Goal: Transaction & Acquisition: Purchase product/service

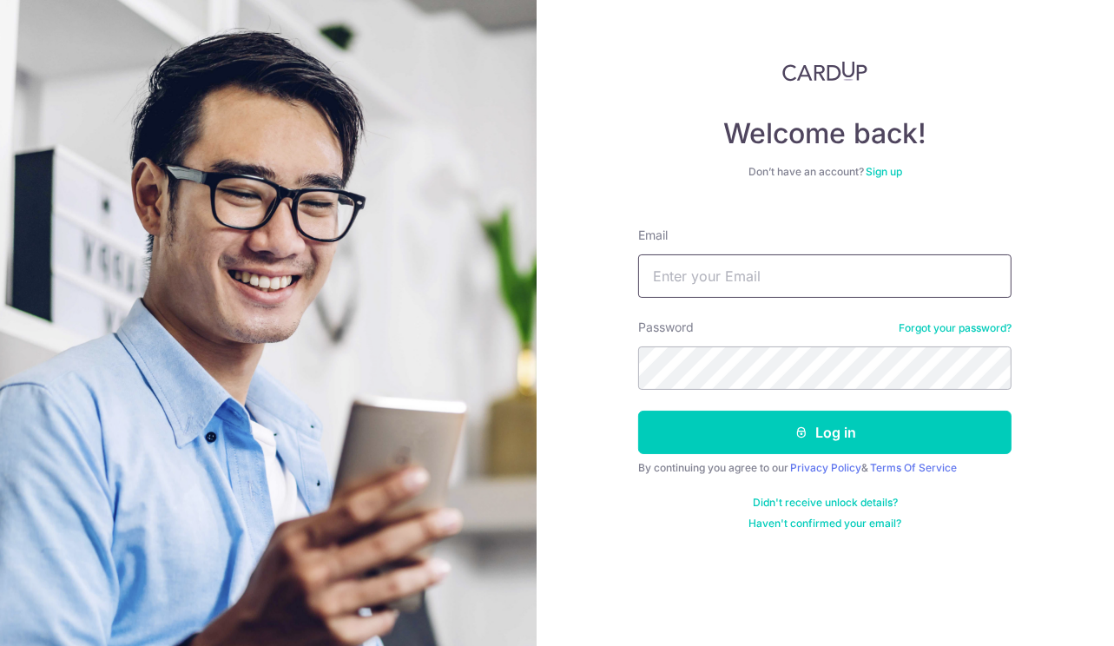
click at [683, 290] on input "Email" at bounding box center [824, 275] width 373 height 43
type input "mickymightybatty@yahoo.com.sg"
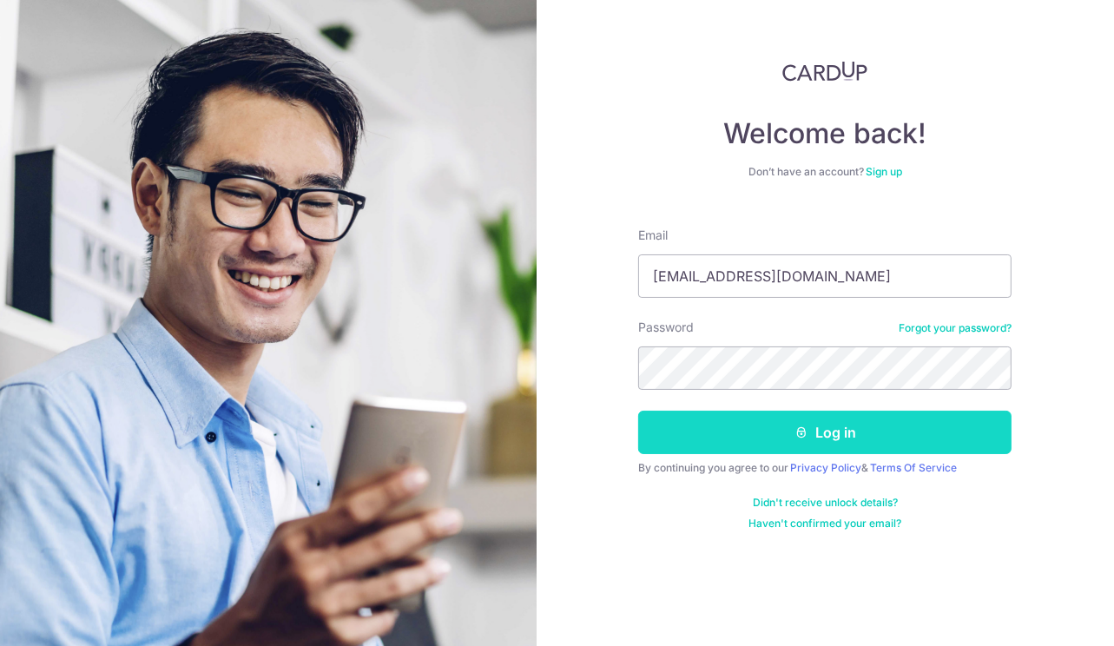
click at [838, 430] on button "Log in" at bounding box center [824, 432] width 373 height 43
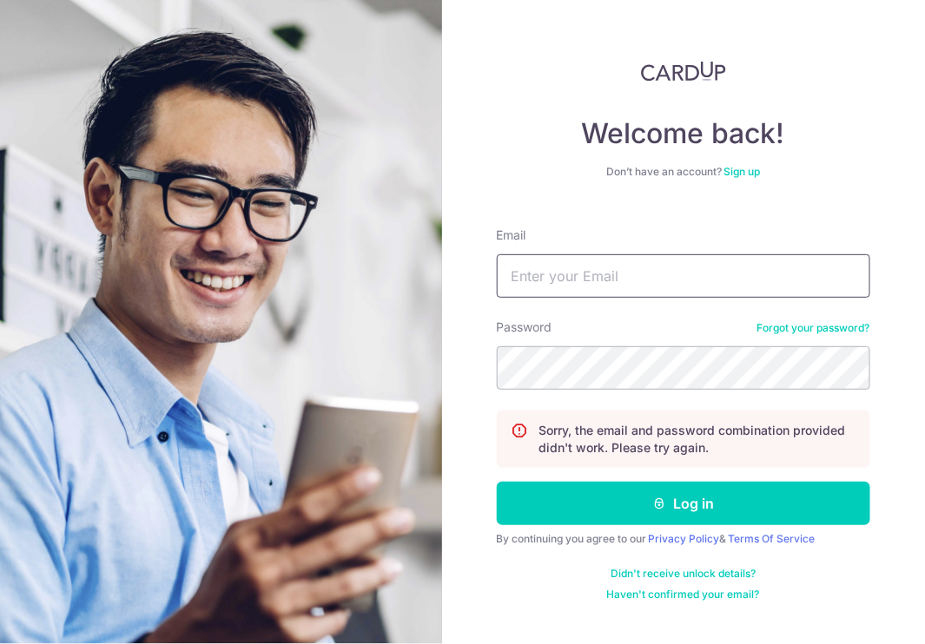
click at [704, 277] on input "Email" at bounding box center [683, 275] width 373 height 43
type input "mickymightybatty@yahoo.com.sg"
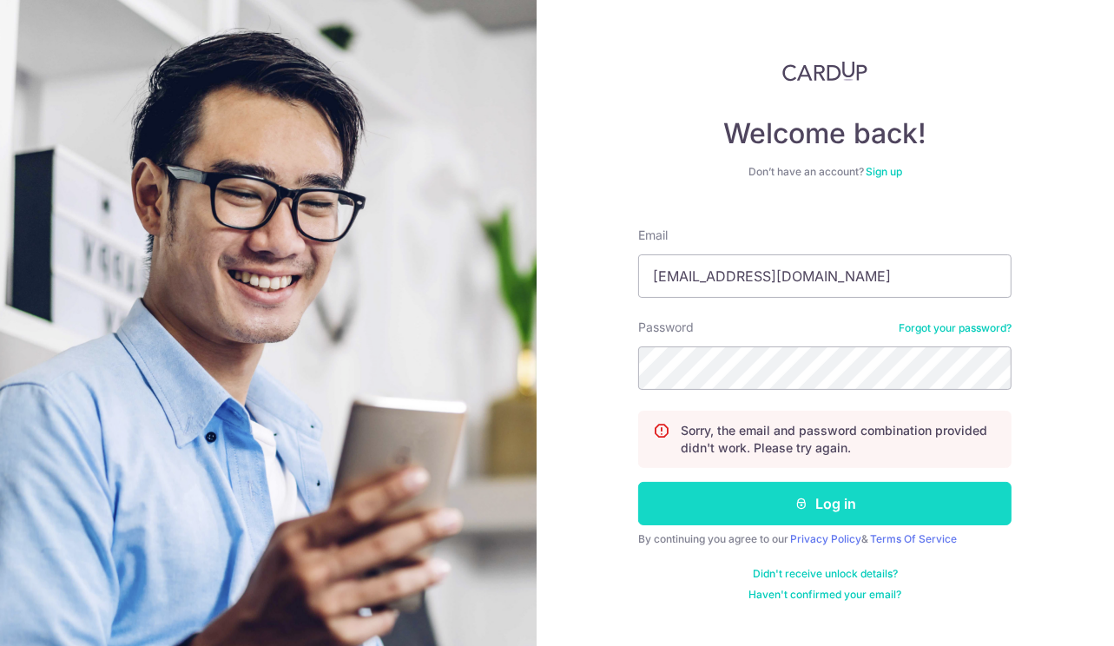
click at [848, 513] on button "Log in" at bounding box center [824, 503] width 373 height 43
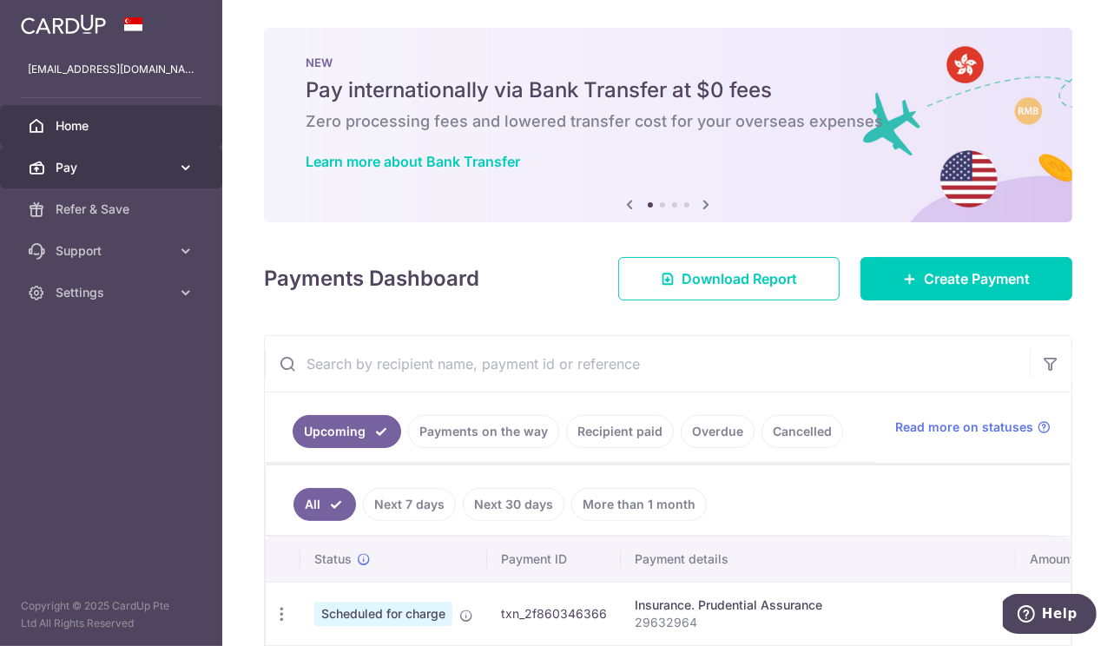
click at [118, 166] on span "Pay" at bounding box center [113, 167] width 115 height 17
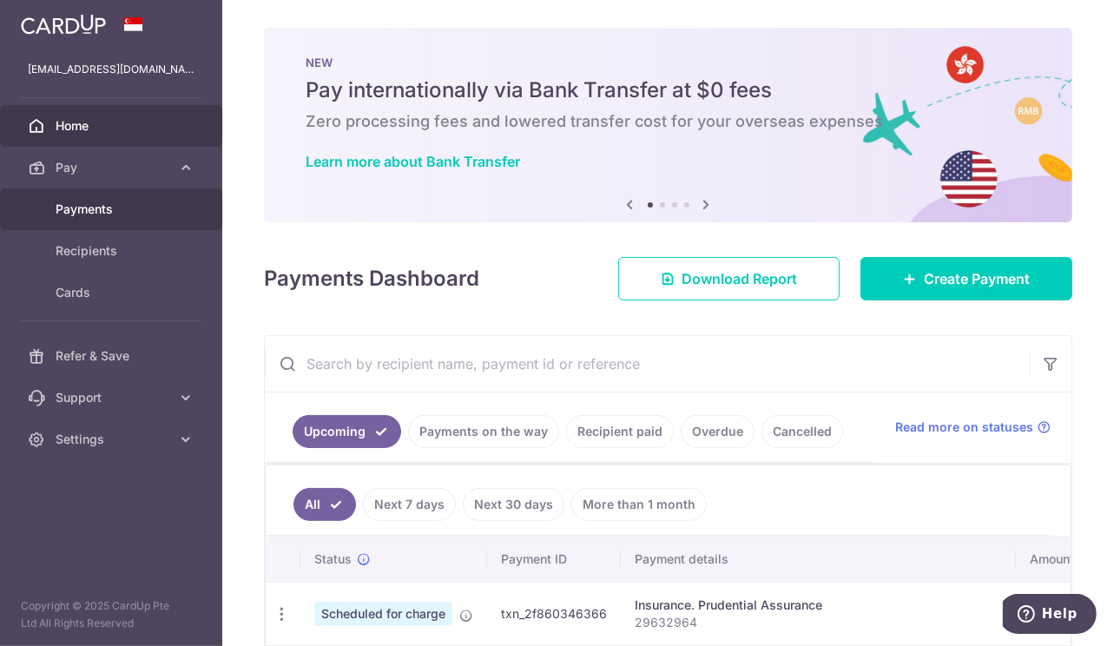
click at [100, 215] on span "Payments" at bounding box center [113, 209] width 115 height 17
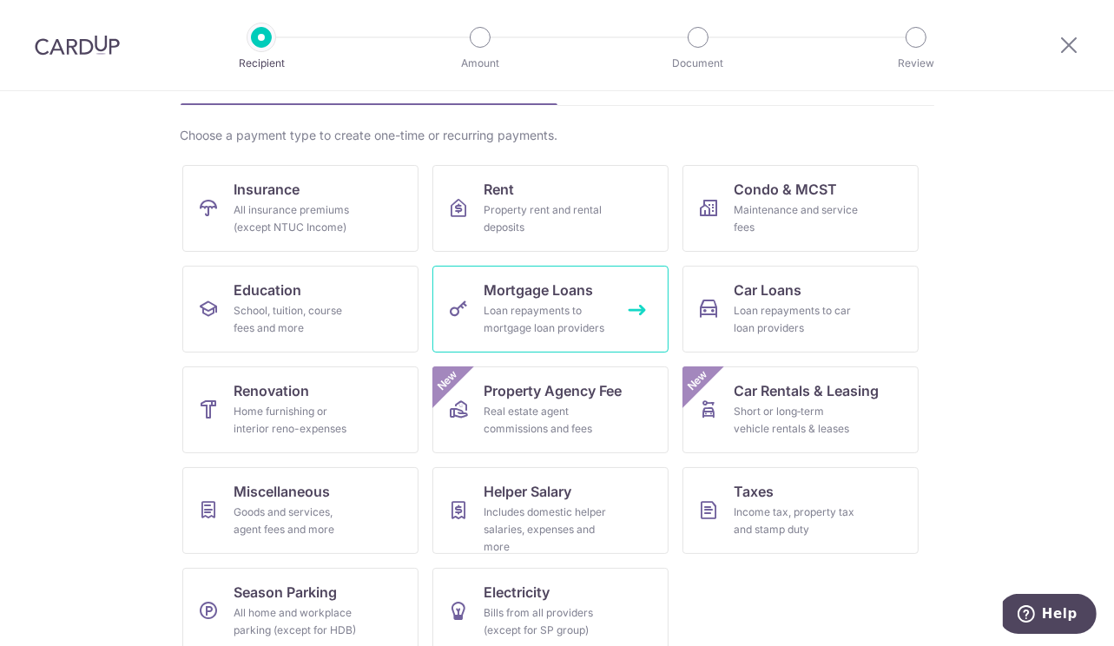
scroll to position [130, 0]
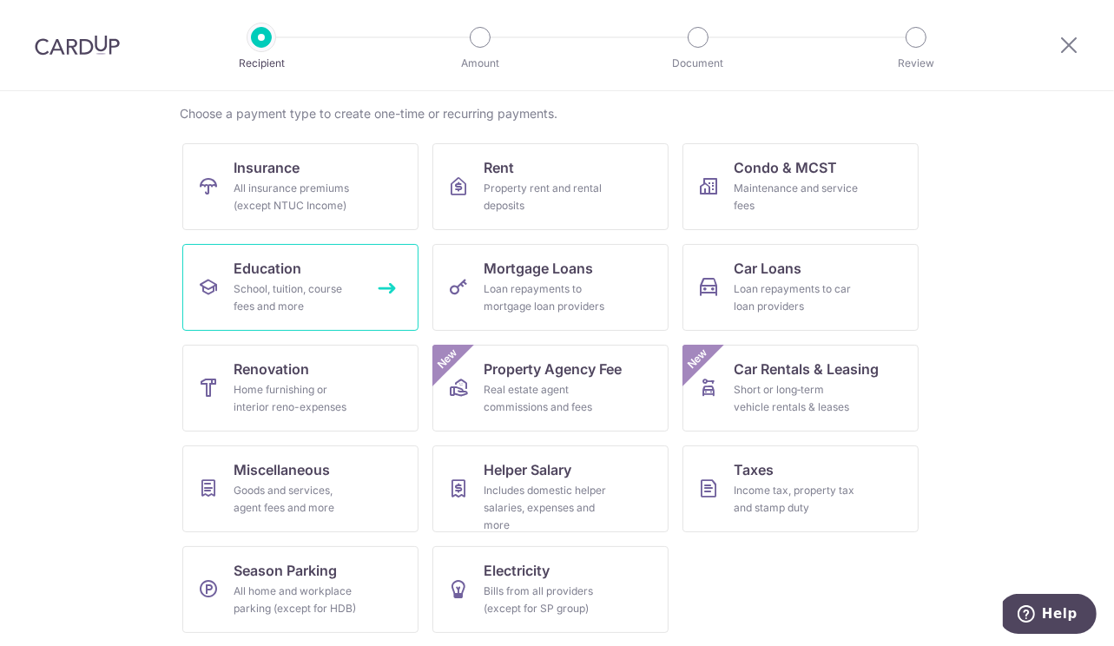
click at [271, 284] on div "School, tuition, course fees and more" at bounding box center [296, 297] width 125 height 35
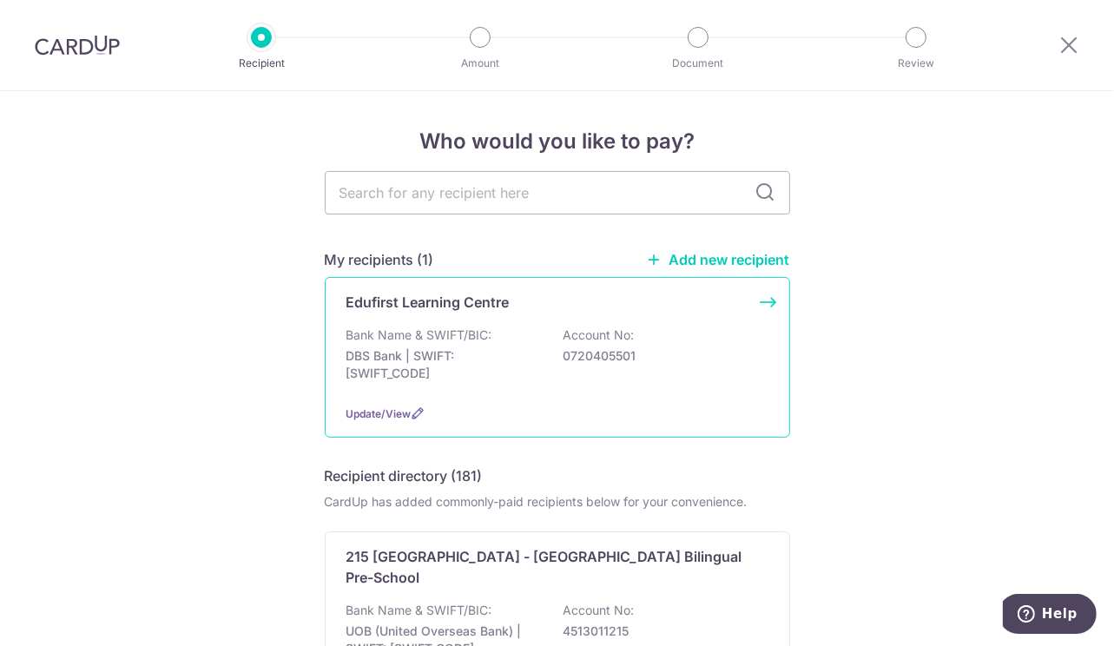
click at [435, 337] on p "Bank Name & SWIFT/BIC:" at bounding box center [419, 335] width 146 height 17
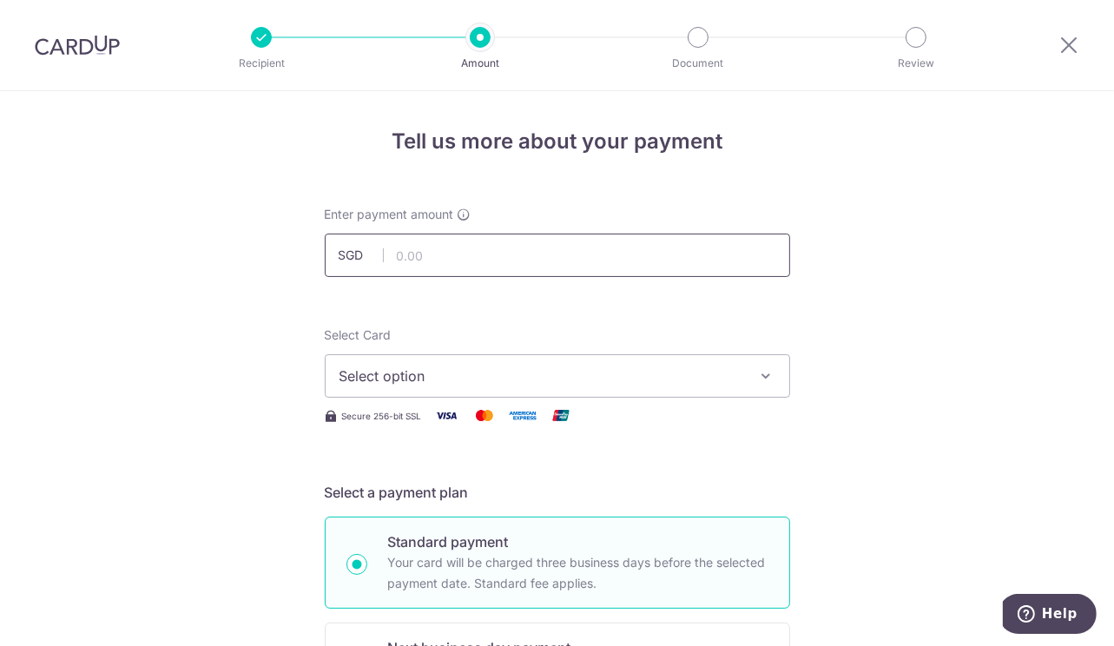
click at [429, 261] on input "text" at bounding box center [557, 255] width 465 height 43
type input "283.40"
click at [430, 373] on span "Select option" at bounding box center [542, 376] width 405 height 21
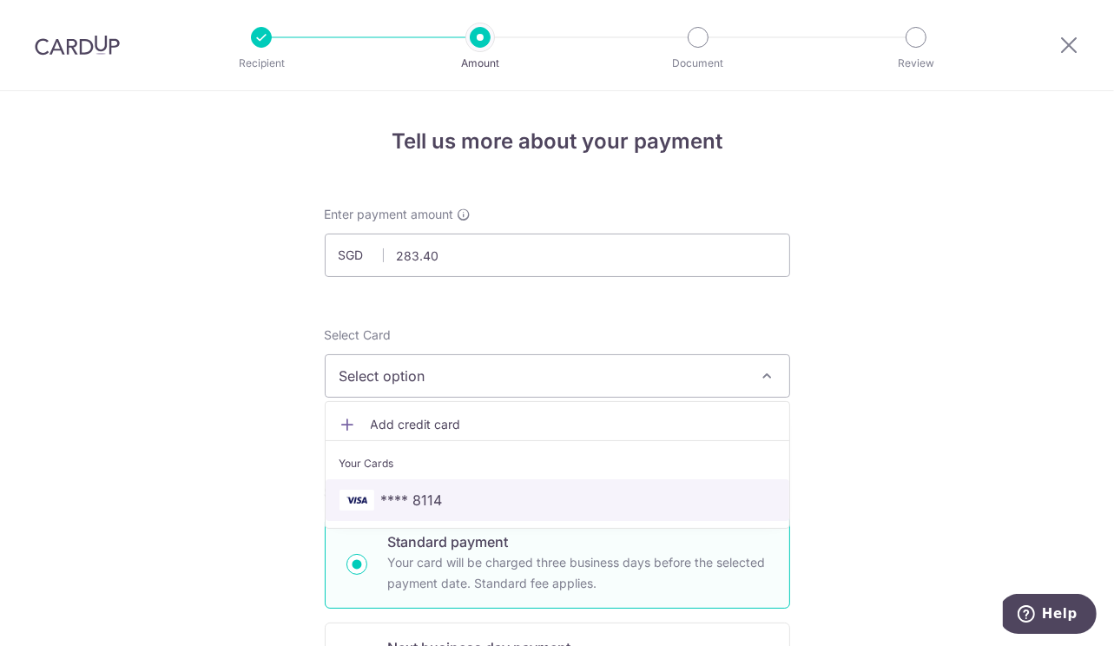
click at [419, 499] on span "**** 8114" at bounding box center [412, 500] width 62 height 21
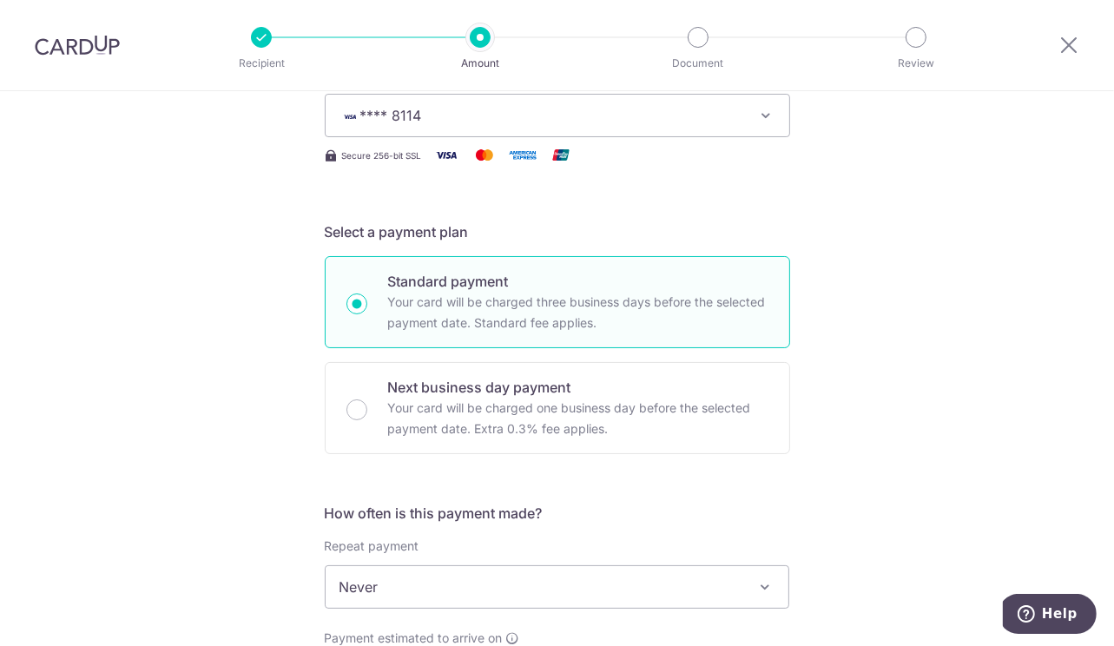
scroll to position [433, 0]
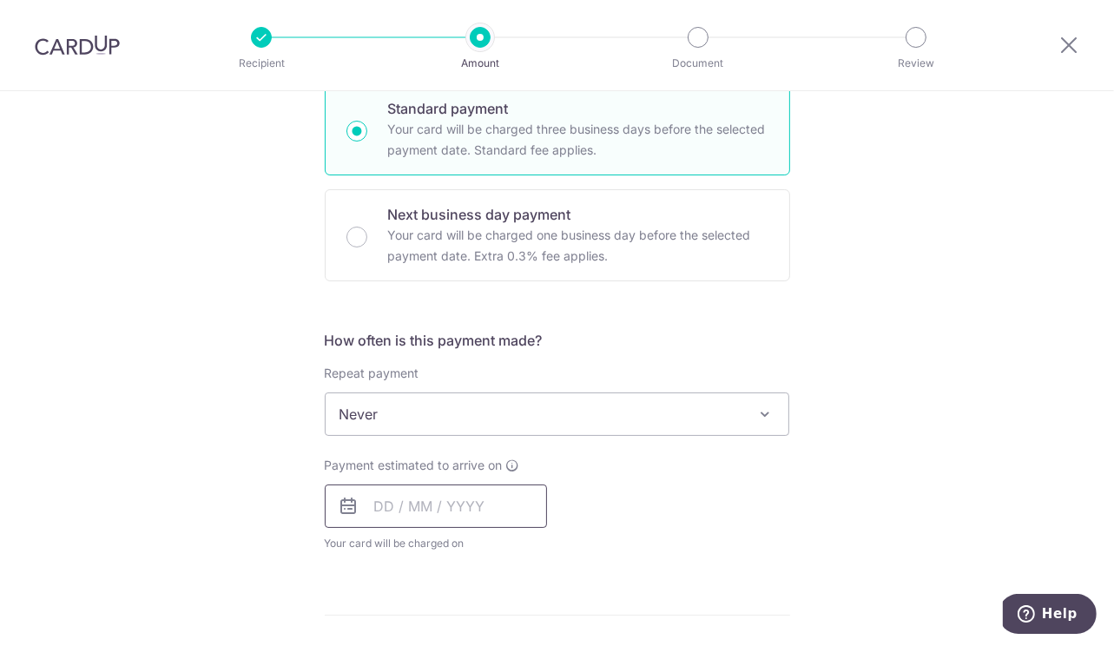
click at [421, 510] on input "text" at bounding box center [436, 506] width 222 height 43
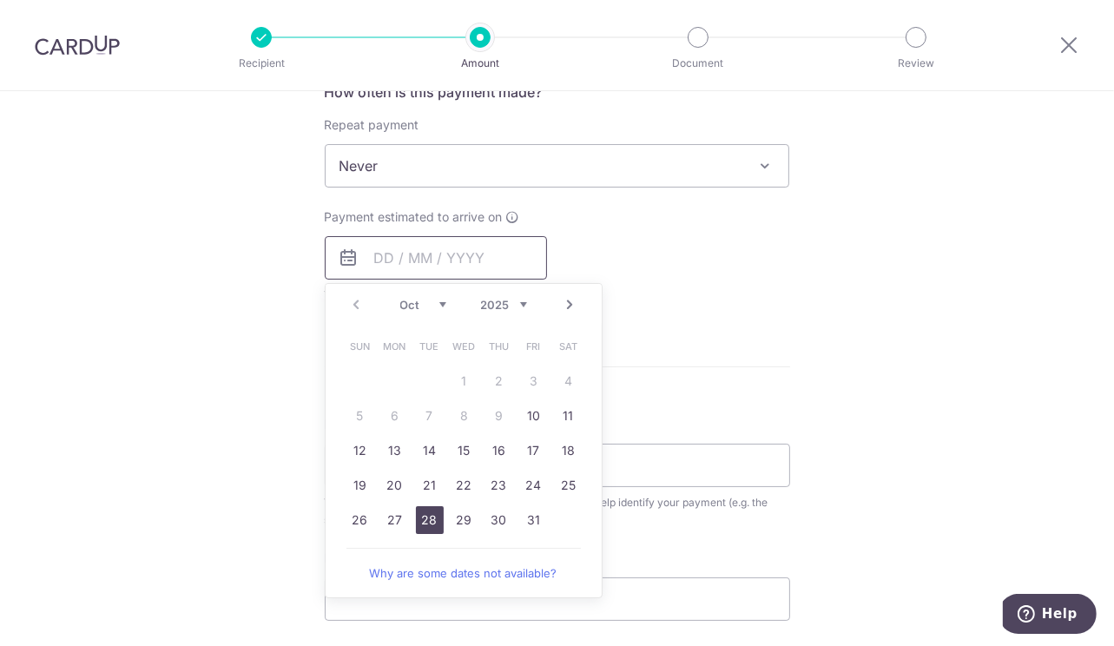
scroll to position [694, 0]
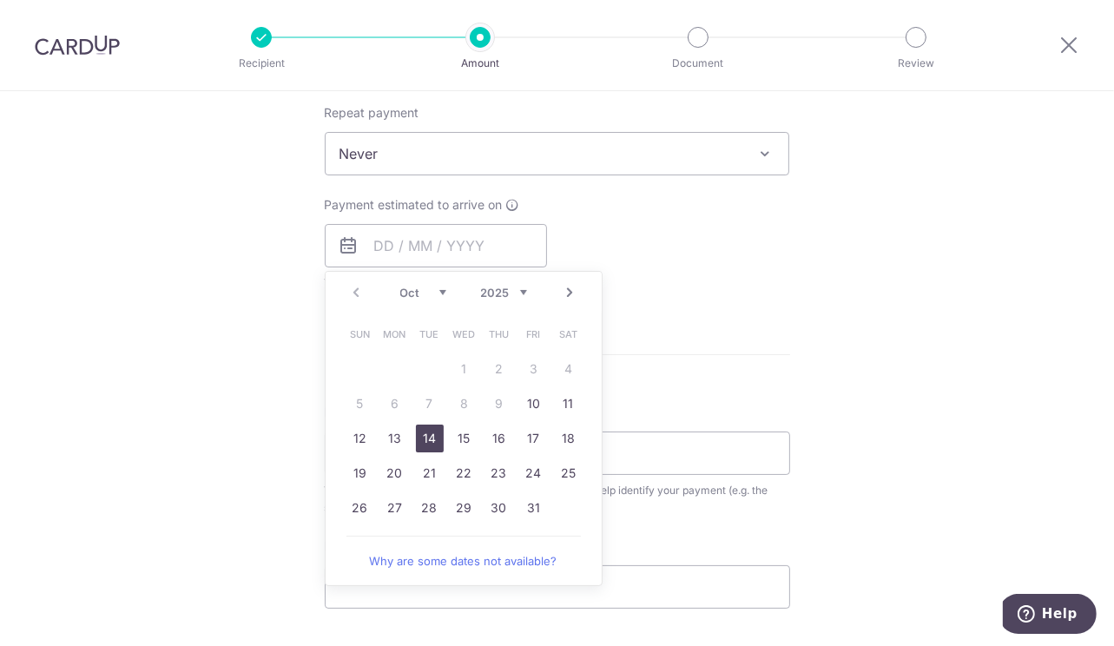
click at [430, 436] on link "14" at bounding box center [430, 439] width 28 height 28
type input "[DATE]"
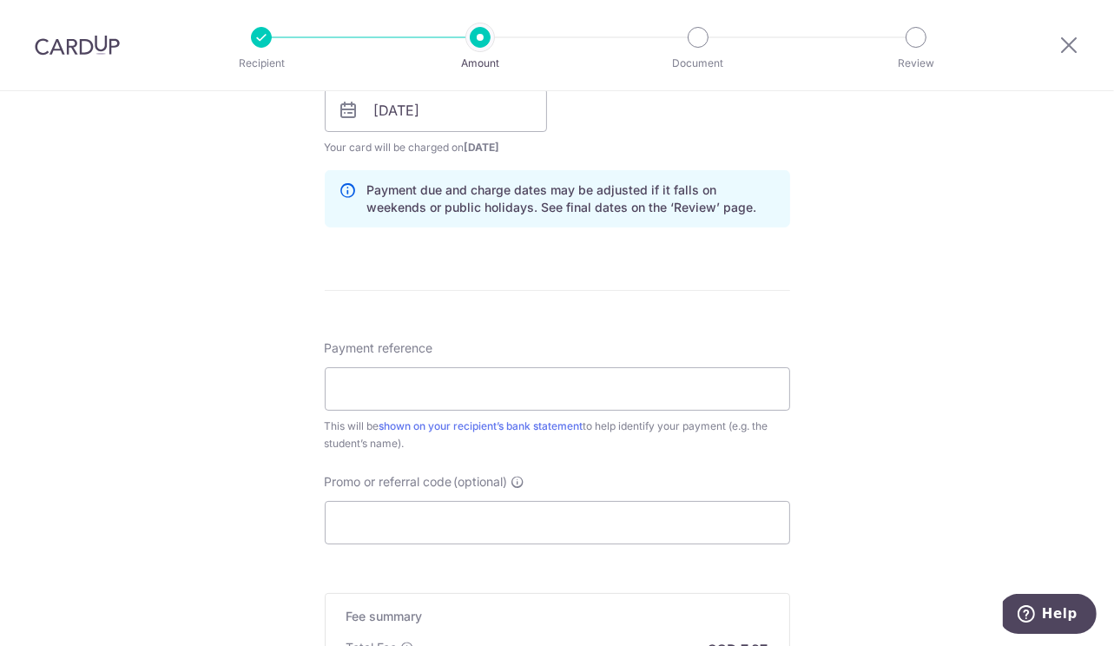
scroll to position [868, 0]
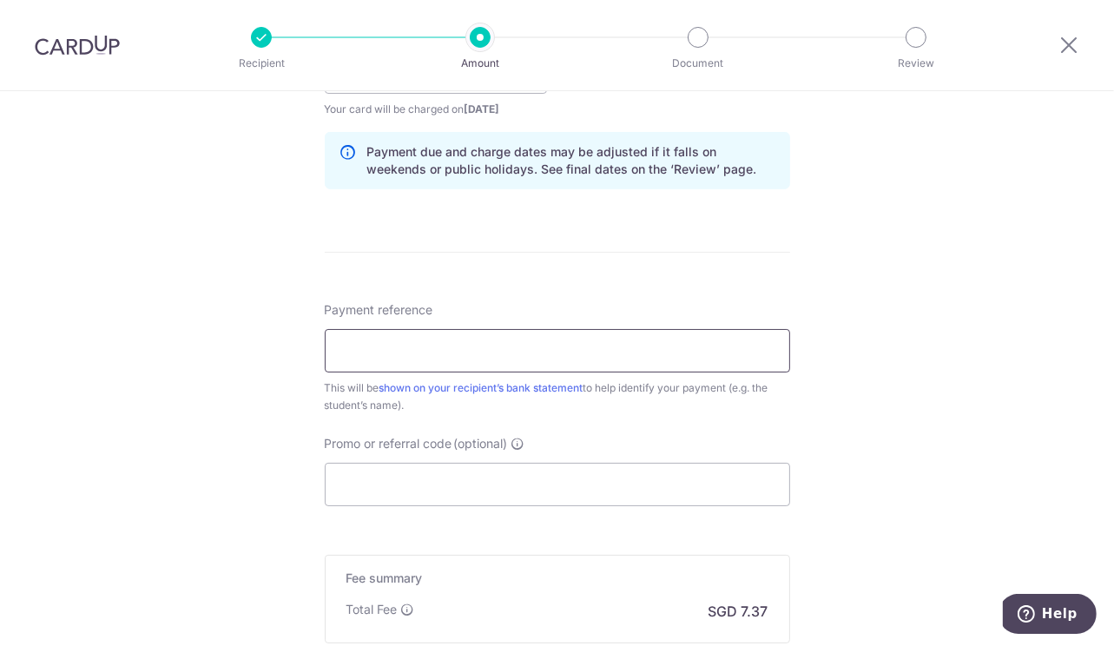
click at [402, 353] on input "Payment reference" at bounding box center [557, 350] width 465 height 43
type input "PG - [PERSON_NAME]"
click at [489, 475] on input "Promo or referral code (optional)" at bounding box center [557, 484] width 465 height 43
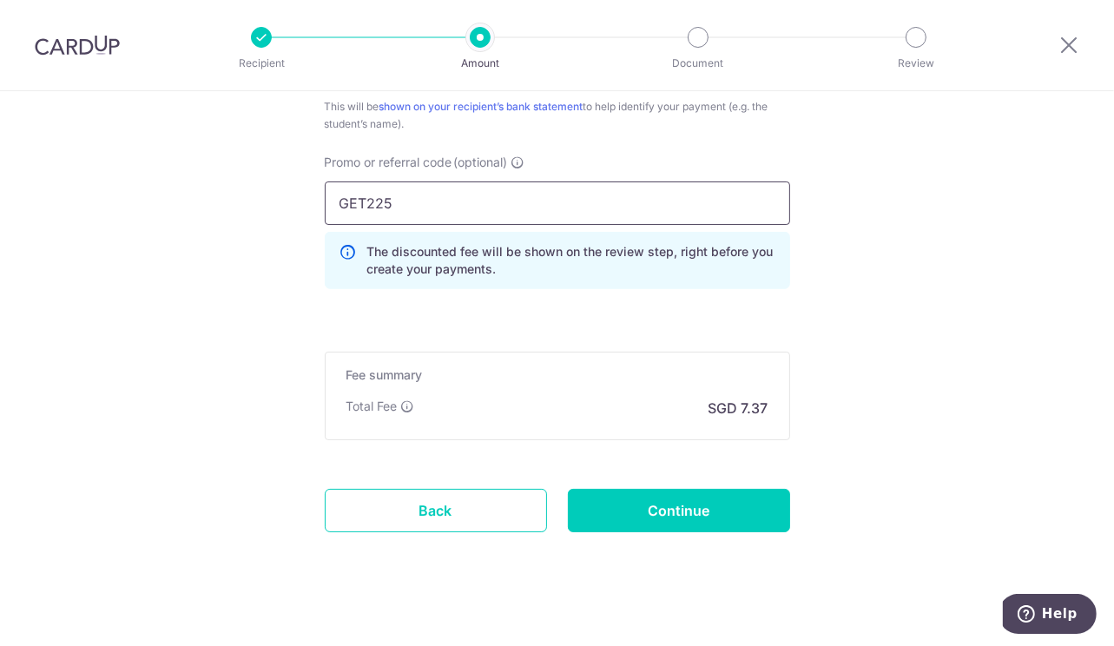
scroll to position [1163, 0]
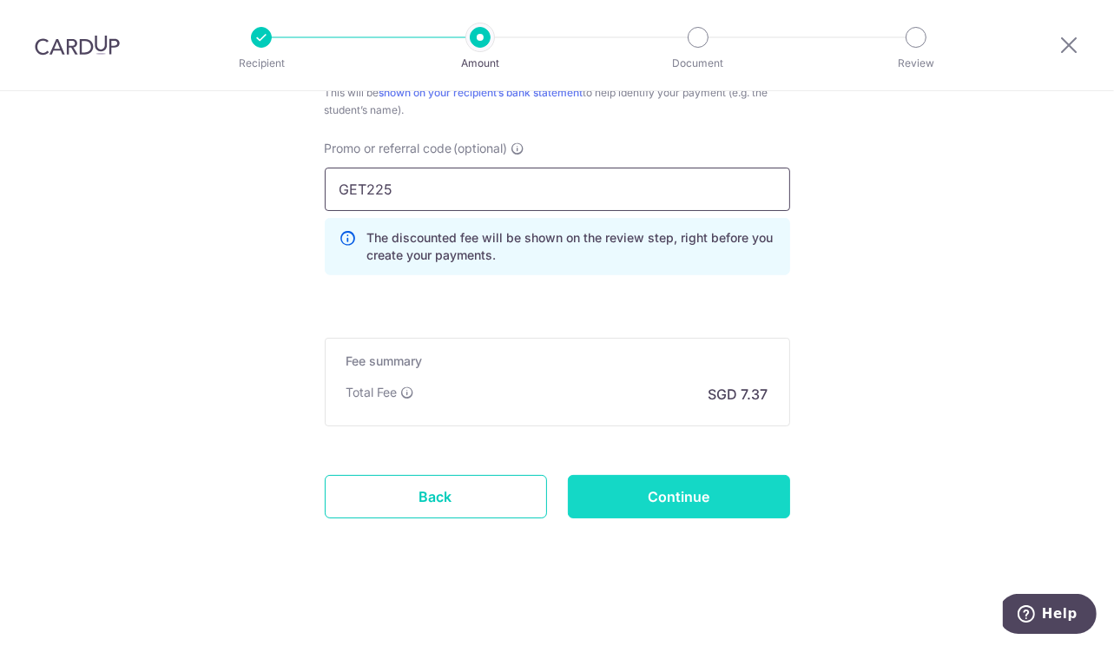
type input "GET225"
click at [671, 497] on input "Continue" at bounding box center [679, 496] width 222 height 43
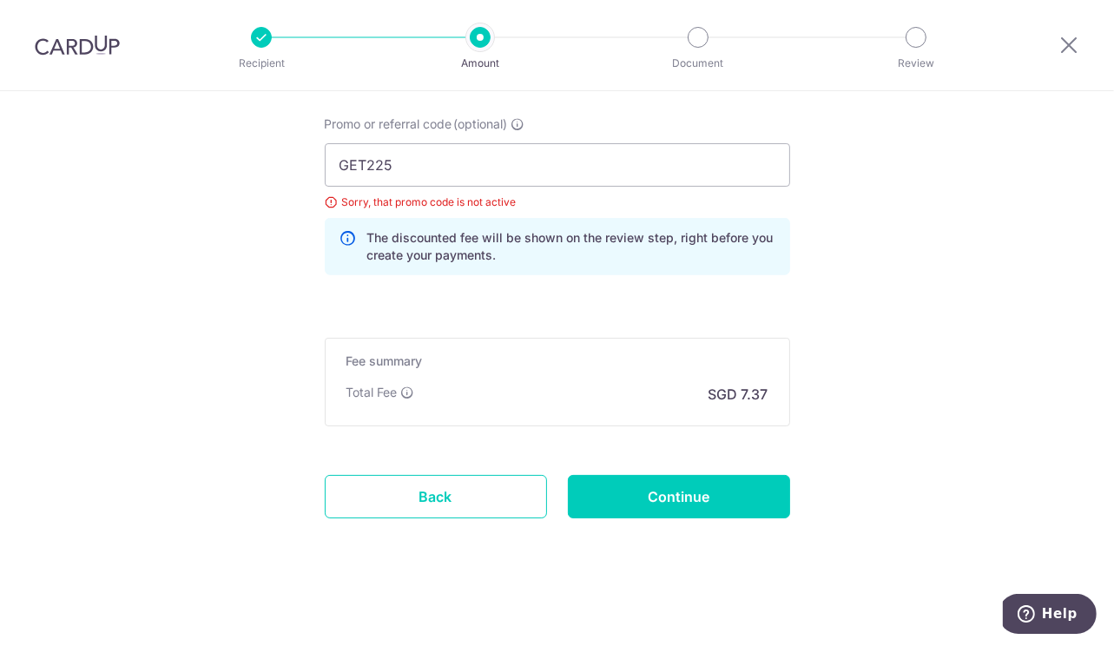
scroll to position [1013, 0]
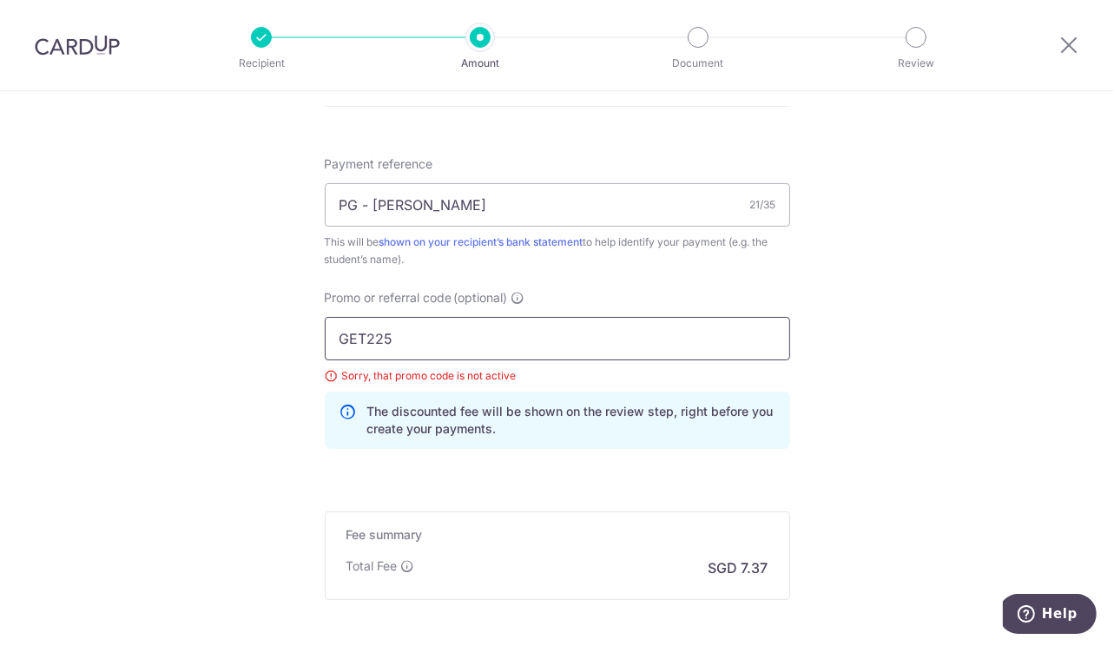
click at [451, 332] on input "GET225" at bounding box center [557, 338] width 465 height 43
type input "G"
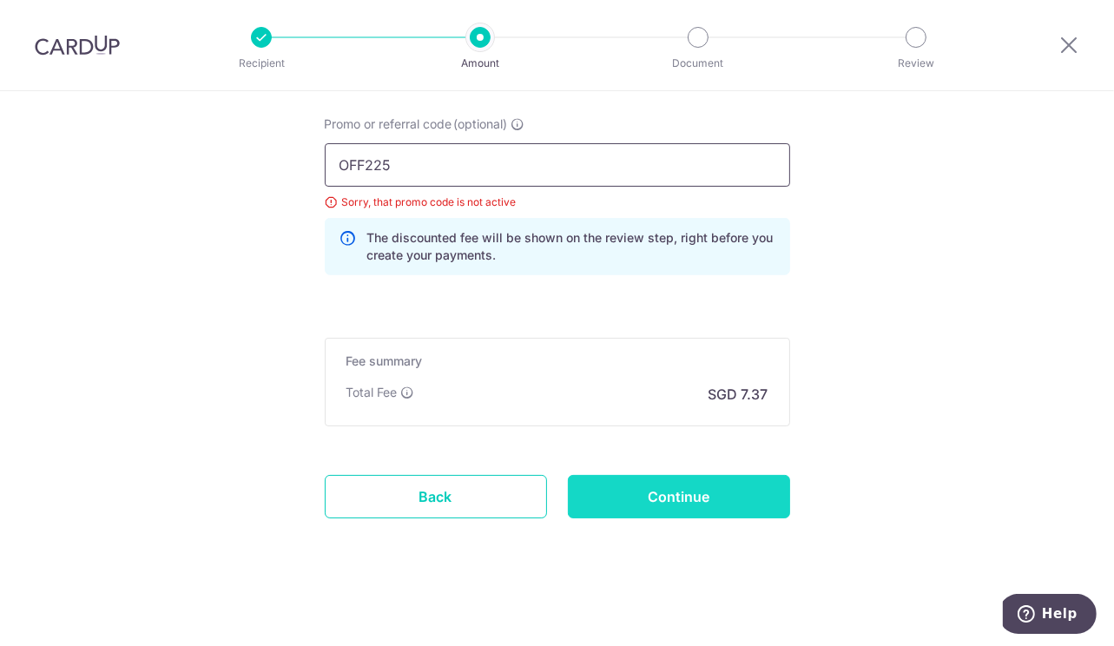
type input "OFF225"
click at [704, 484] on input "Continue" at bounding box center [679, 496] width 222 height 43
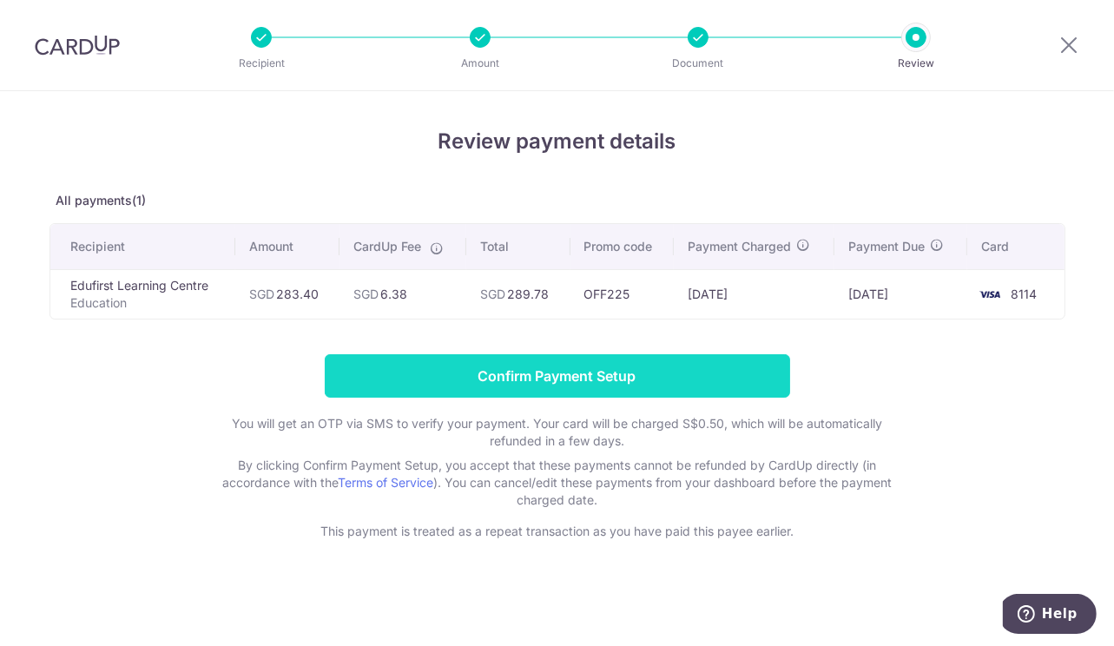
click at [595, 366] on input "Confirm Payment Setup" at bounding box center [557, 375] width 465 height 43
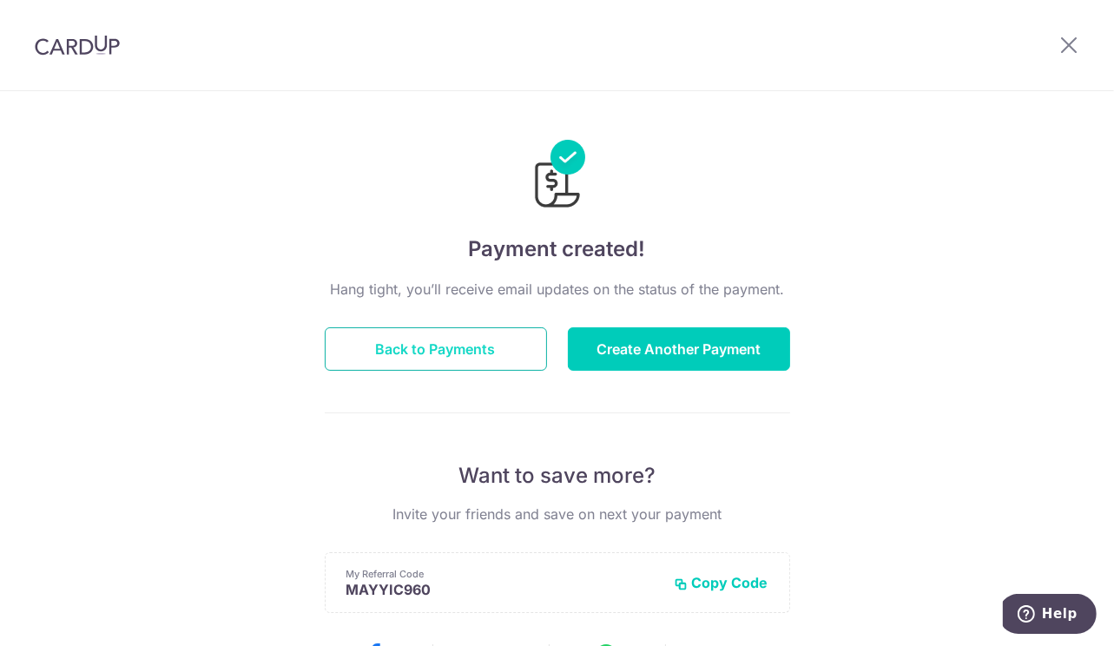
click at [399, 349] on button "Back to Payments" at bounding box center [436, 348] width 222 height 43
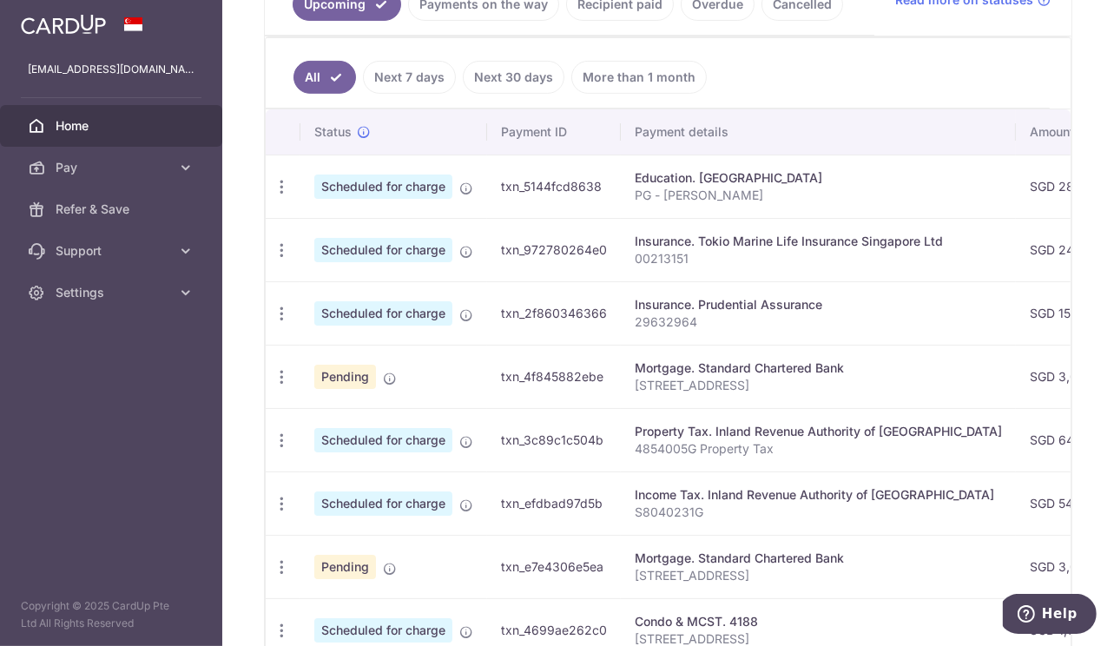
scroll to position [433, 0]
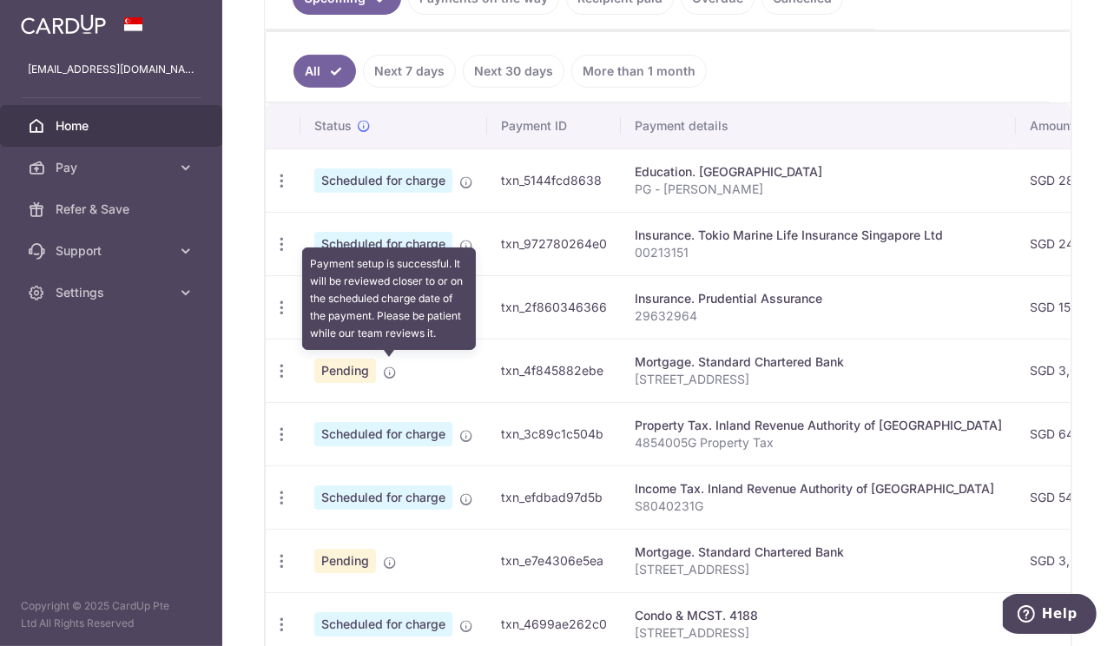
click at [396, 365] on td "Pending Payment setup is successful. It will be reviewed closer to or on the sc…" at bounding box center [393, 370] width 187 height 63
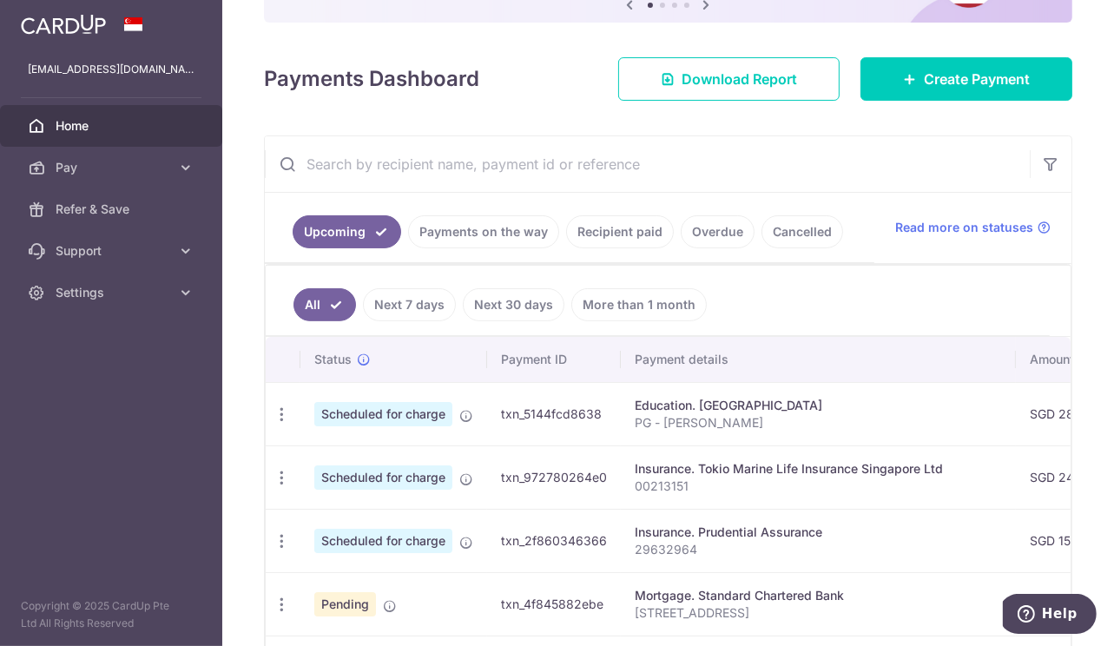
scroll to position [173, 0]
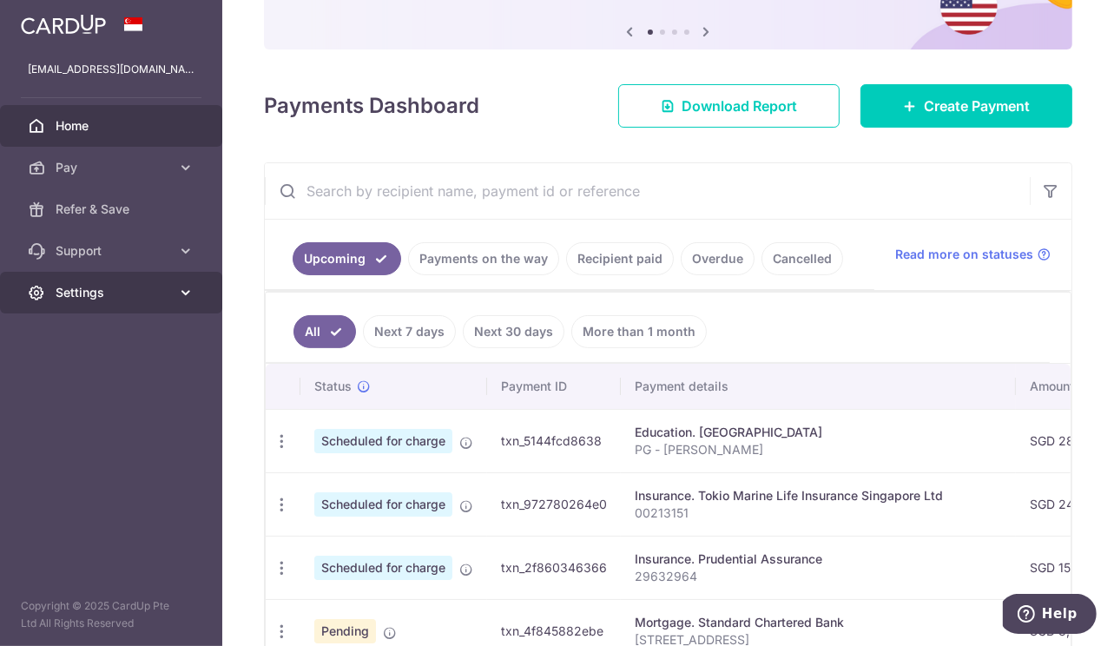
click at [150, 294] on span "Settings" at bounding box center [113, 292] width 115 height 17
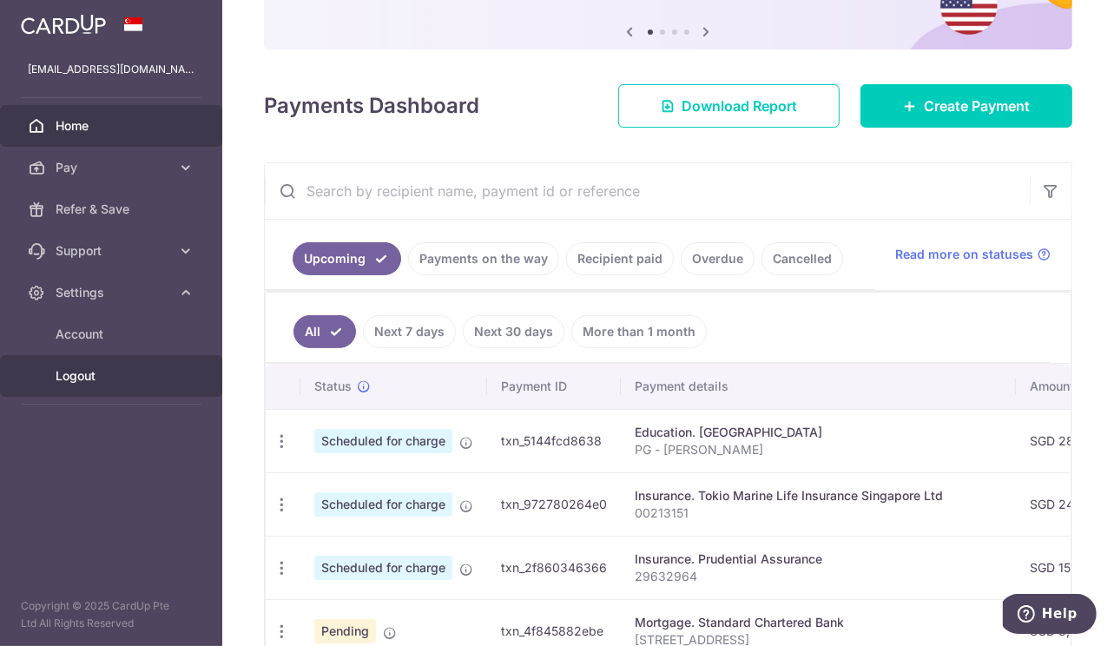
click at [82, 367] on span "Logout" at bounding box center [113, 375] width 115 height 17
